Goal: Transaction & Acquisition: Purchase product/service

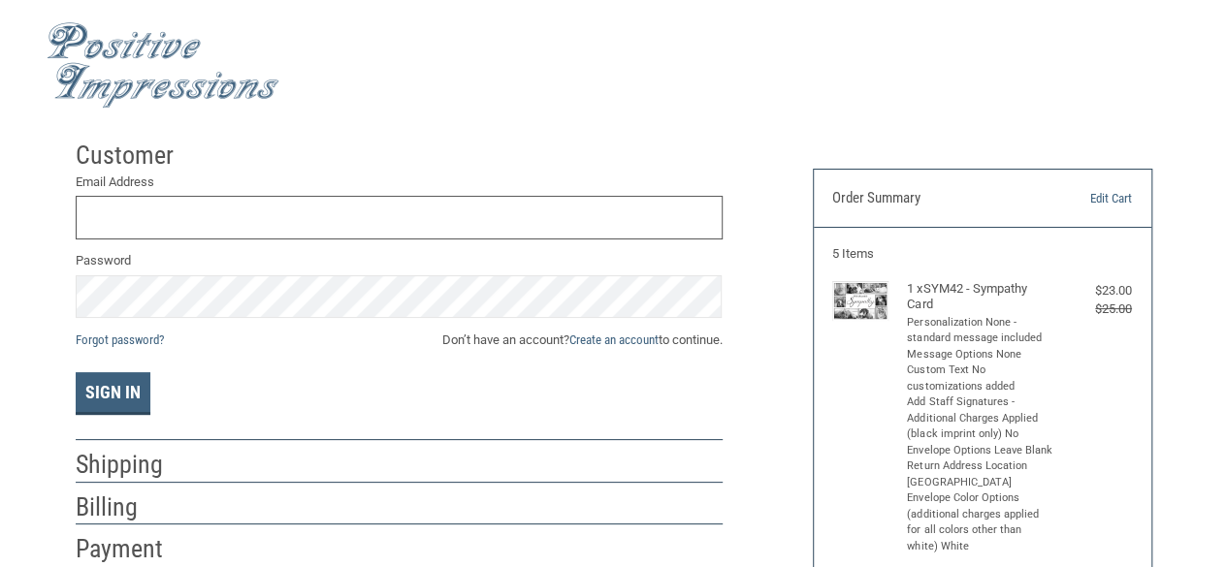
scroll to position [17, 0]
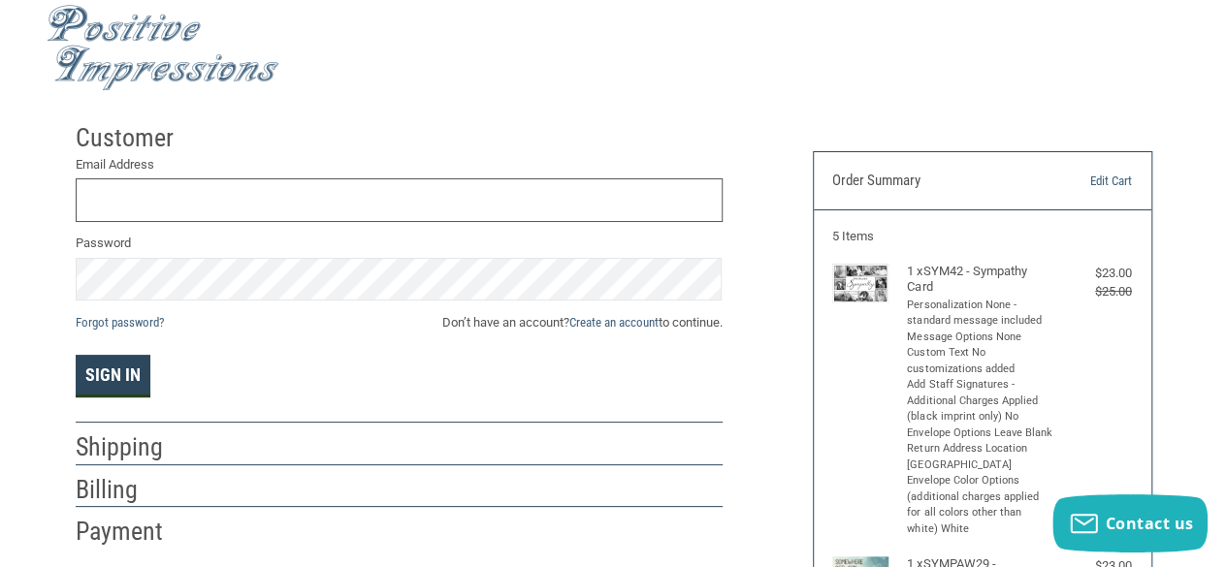
type input "[EMAIL_ADDRESS][DOMAIN_NAME]"
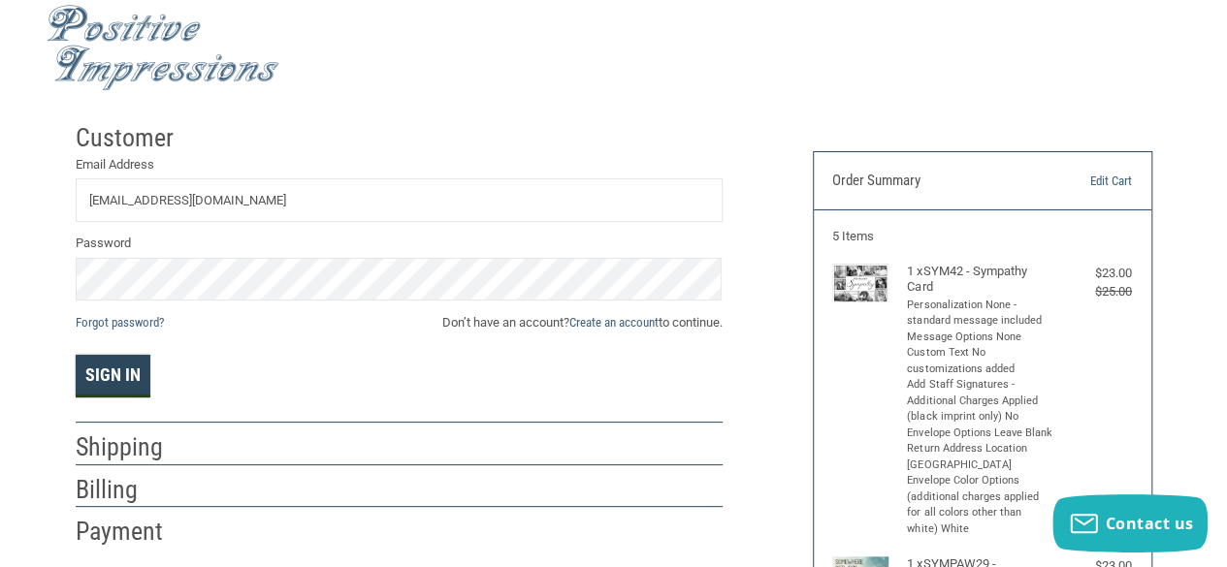
click at [135, 384] on button "Sign In" at bounding box center [113, 376] width 75 height 43
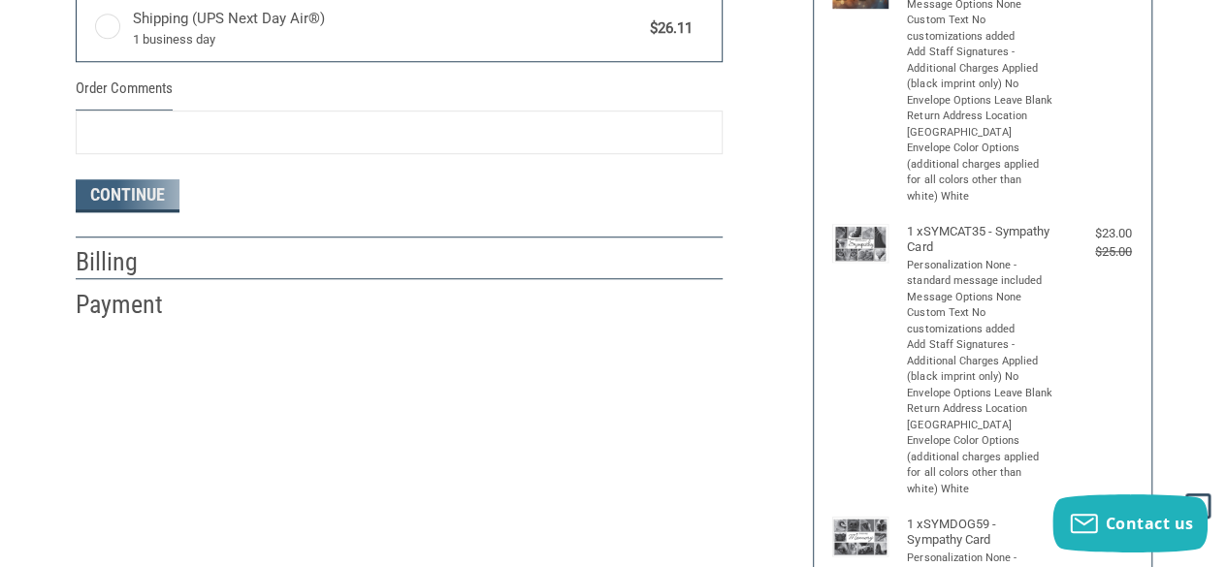
radio input "true"
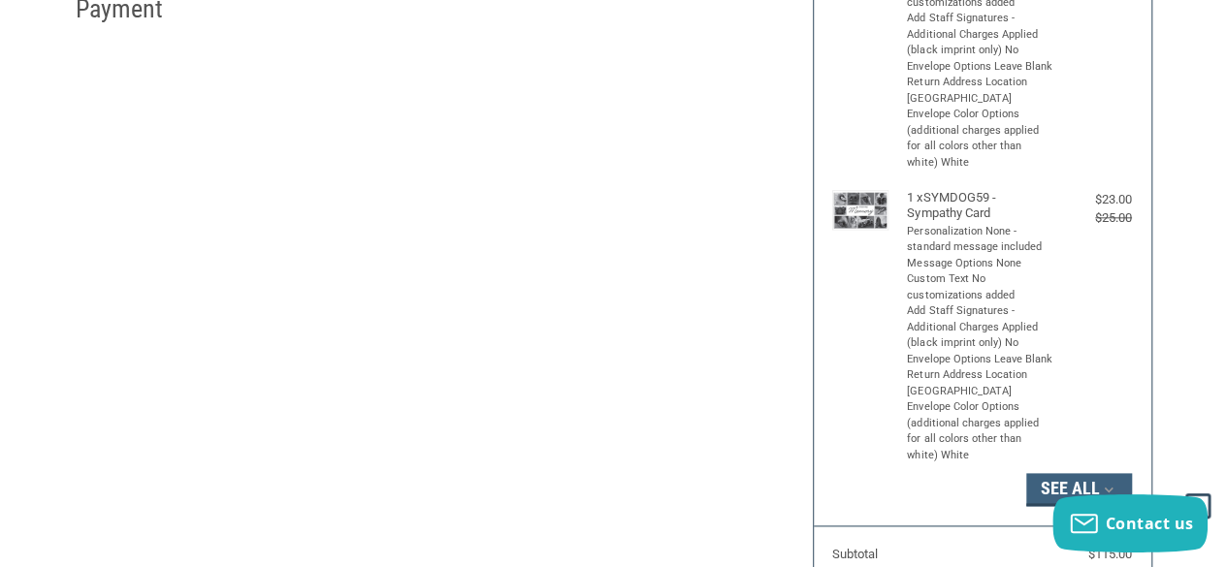
scroll to position [1164, 0]
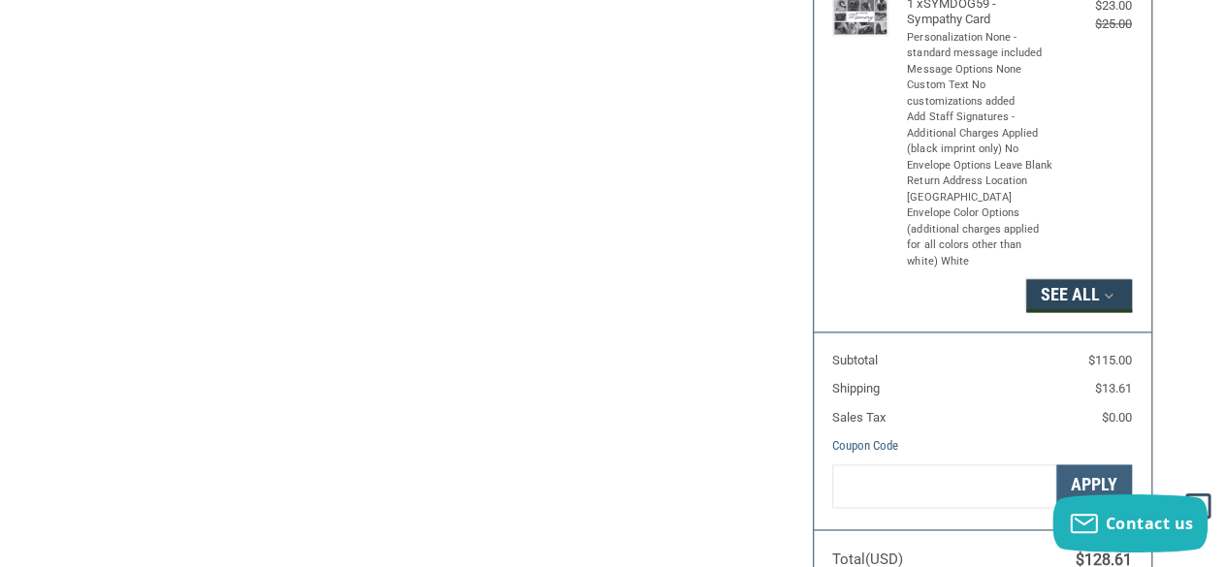
click at [1072, 300] on button "See All" at bounding box center [1079, 295] width 106 height 33
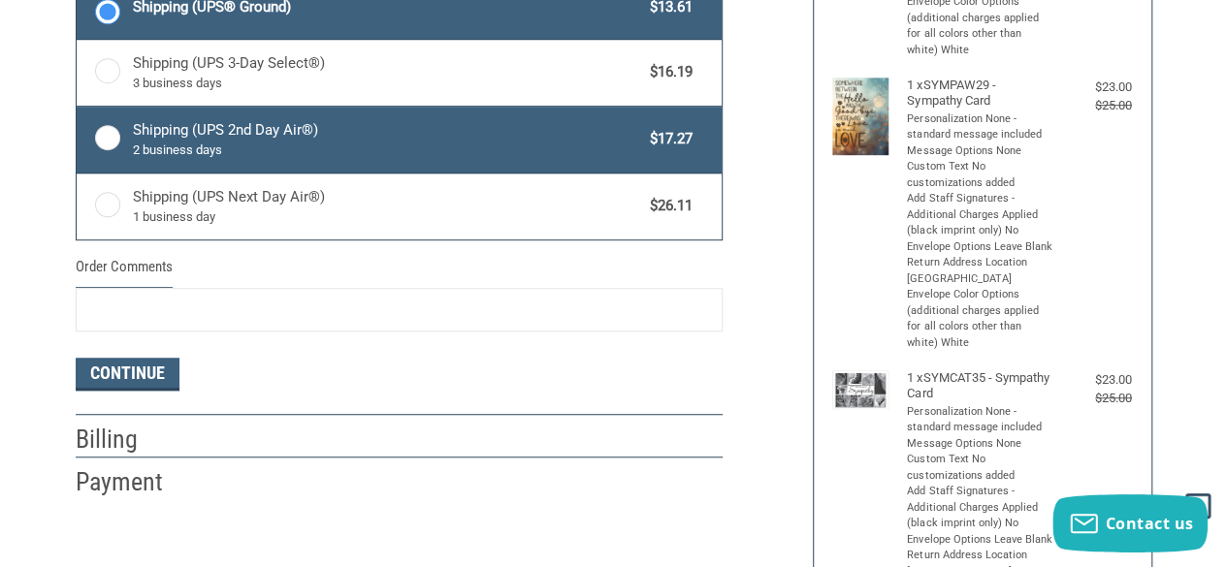
scroll to position [388, 0]
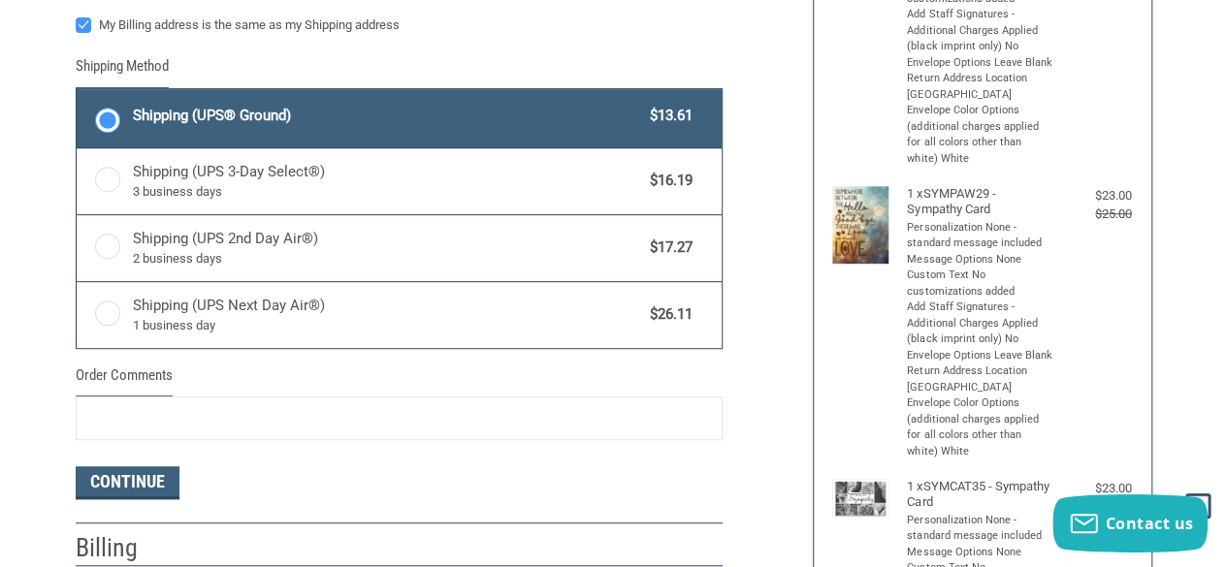
click at [343, 121] on span "Shipping (UPS® Ground)" at bounding box center [387, 116] width 508 height 22
click at [78, 92] on input "Shipping (UPS® Ground) $13.61" at bounding box center [77, 91] width 1 height 1
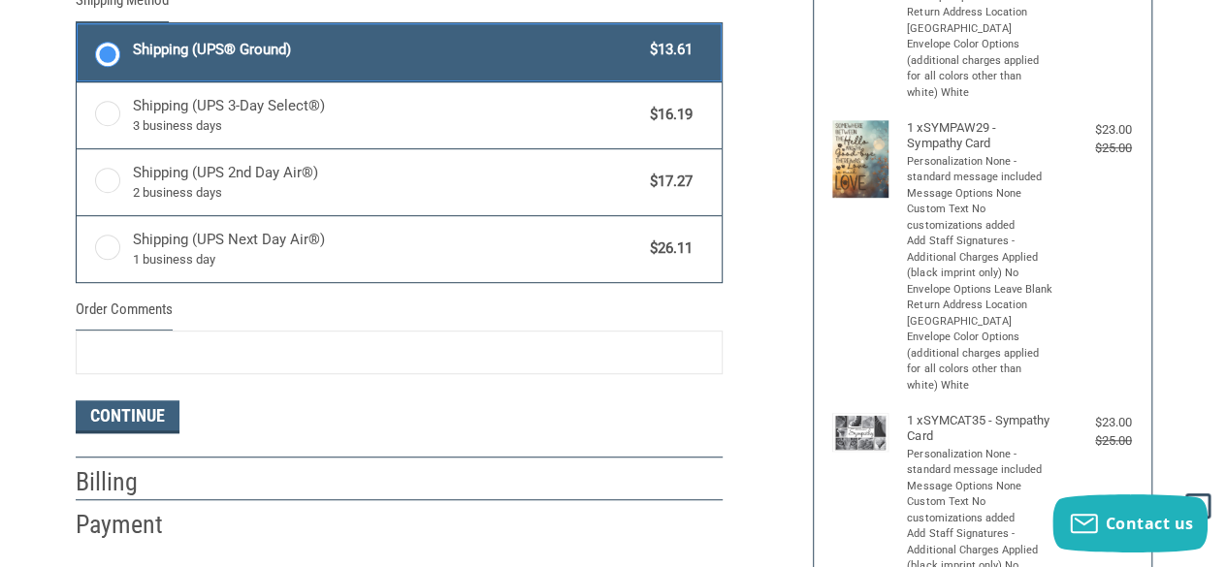
scroll to position [485, 0]
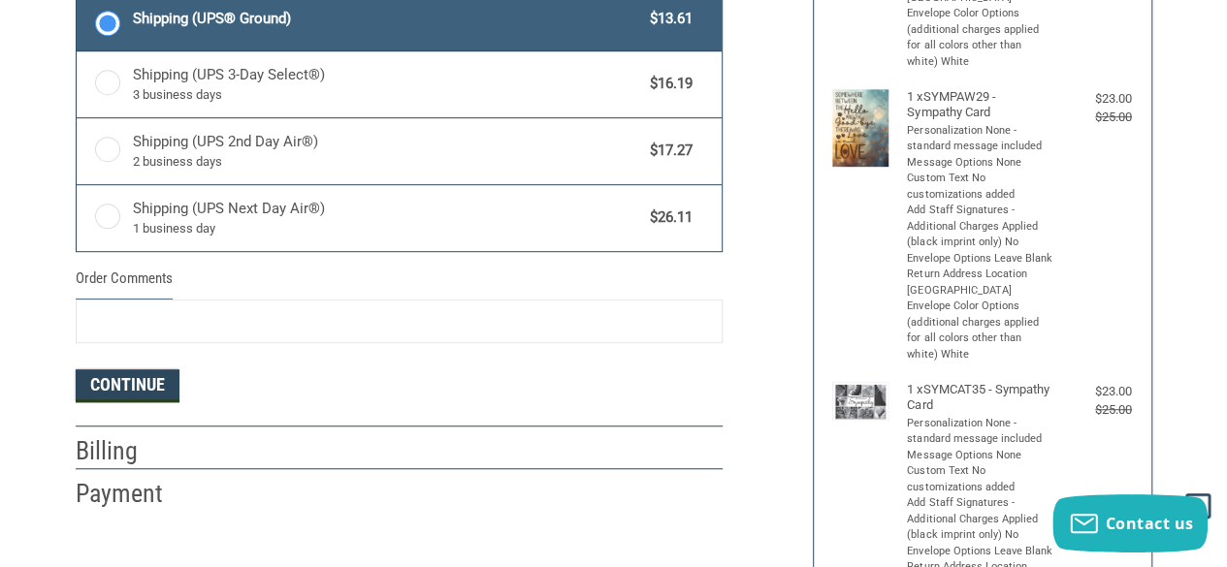
click at [143, 373] on button "Continue" at bounding box center [128, 386] width 104 height 33
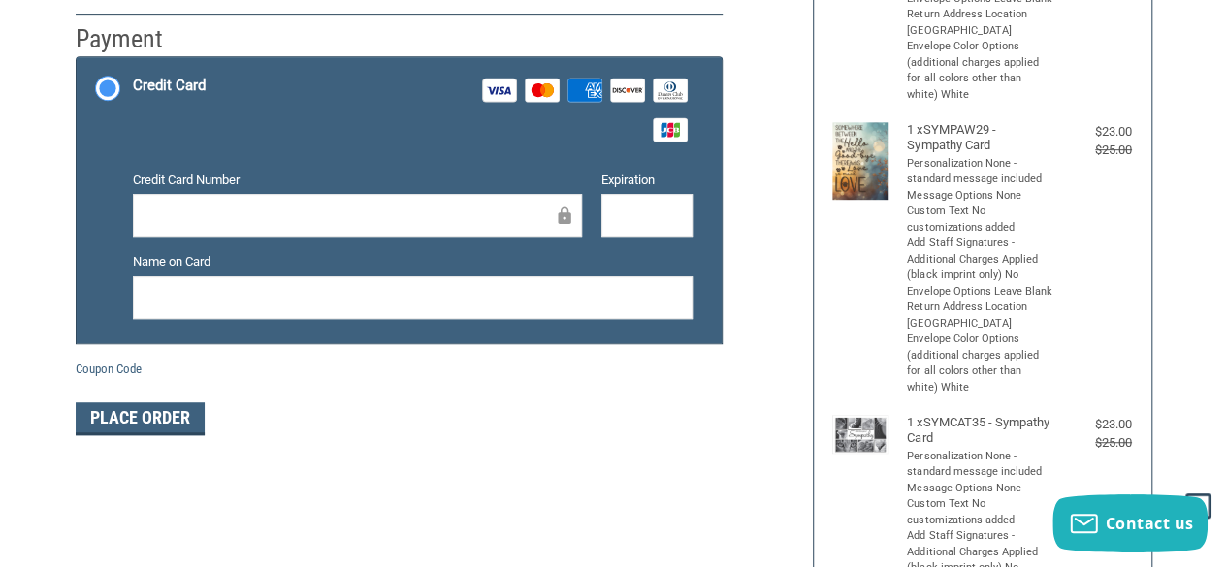
scroll to position [547, 0]
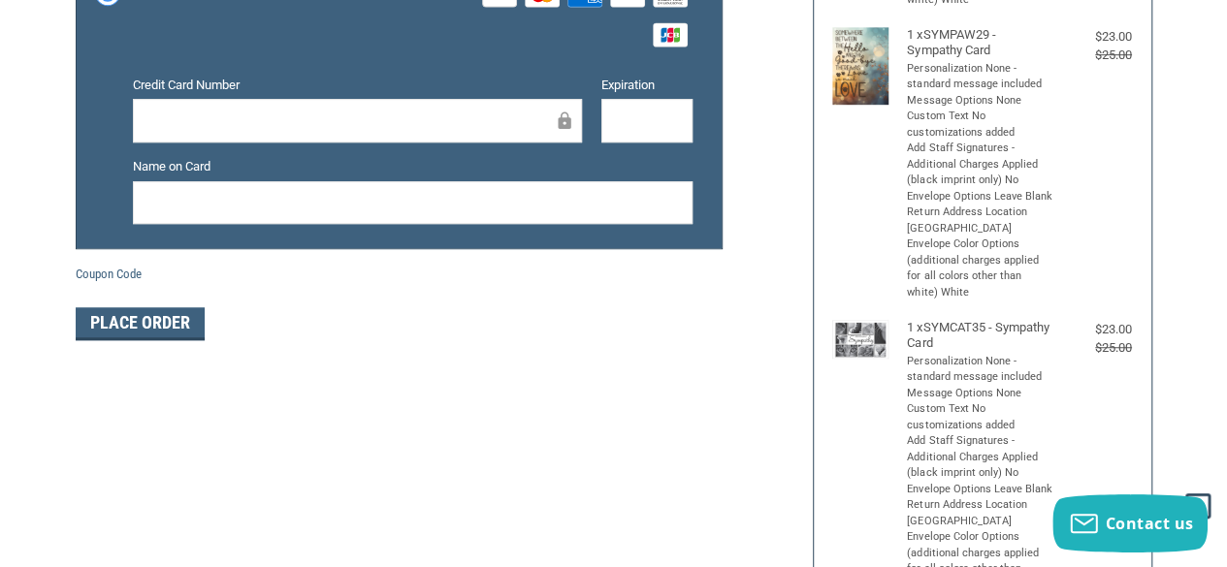
click at [215, 96] on div "Credit Card Number" at bounding box center [357, 111] width 468 height 70
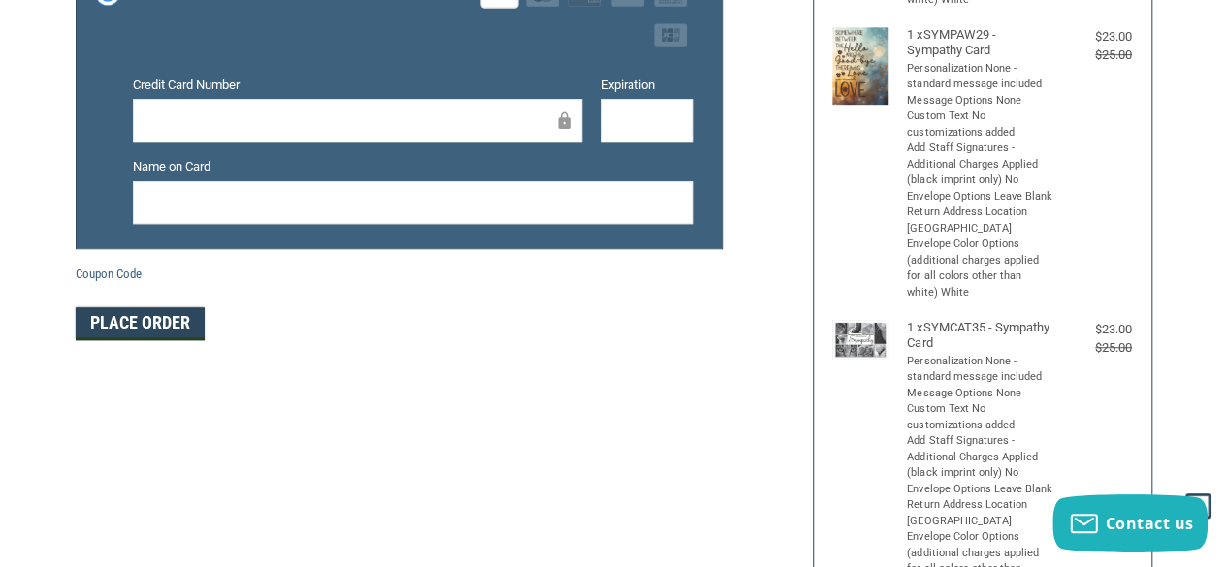
click at [154, 317] on button "Place Order" at bounding box center [140, 323] width 129 height 33
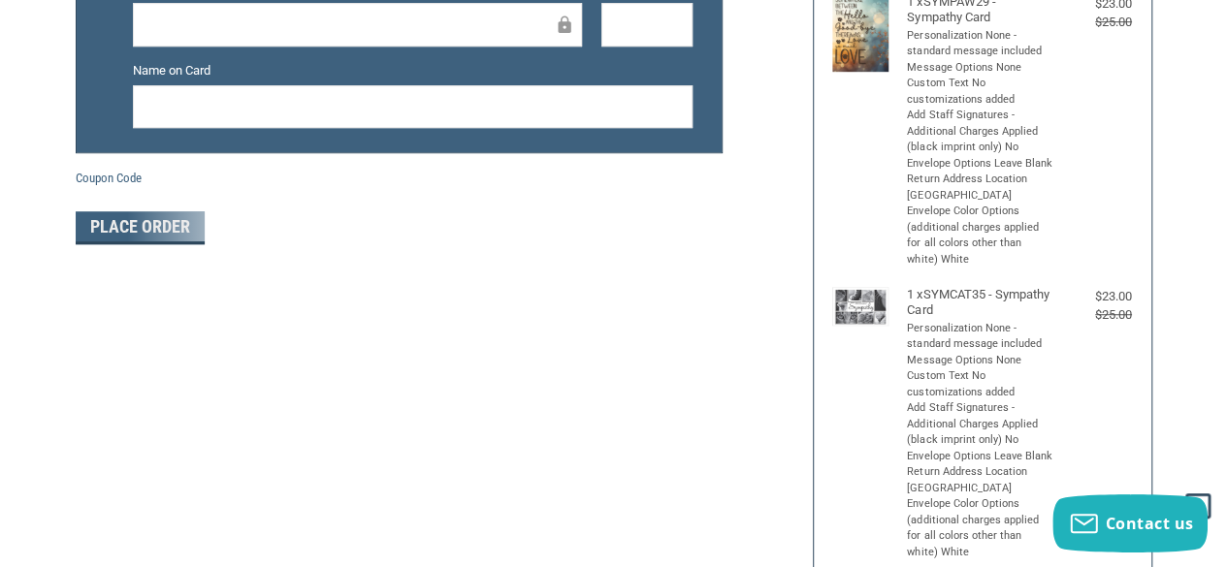
scroll to position [548, 0]
